Goal: Information Seeking & Learning: Learn about a topic

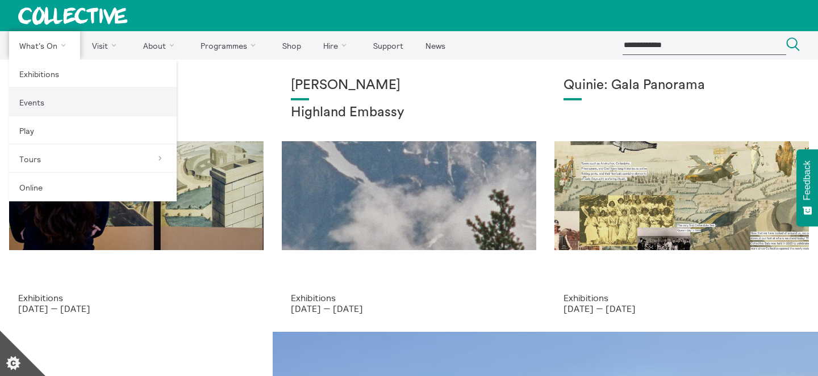
click at [60, 106] on link "Events" at bounding box center [93, 102] width 168 height 28
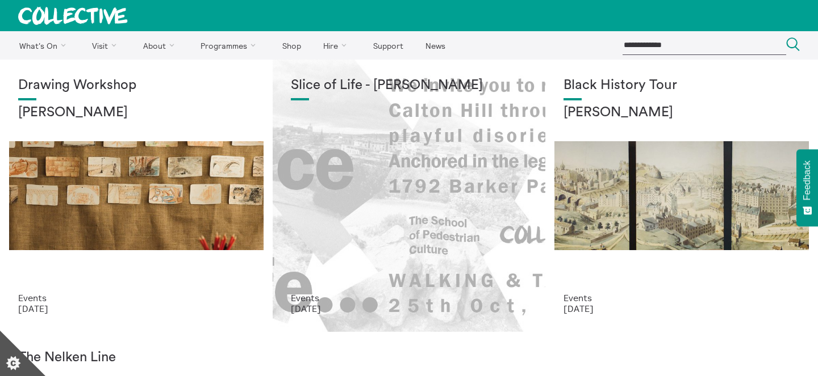
click at [384, 170] on div "Slice of Life - Lucas Priest" at bounding box center [409, 185] width 236 height 215
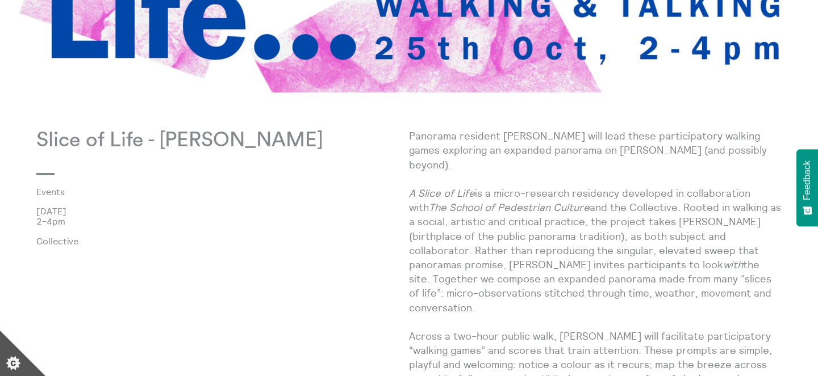
scroll to position [421, 0]
